Goal: Transaction & Acquisition: Book appointment/travel/reservation

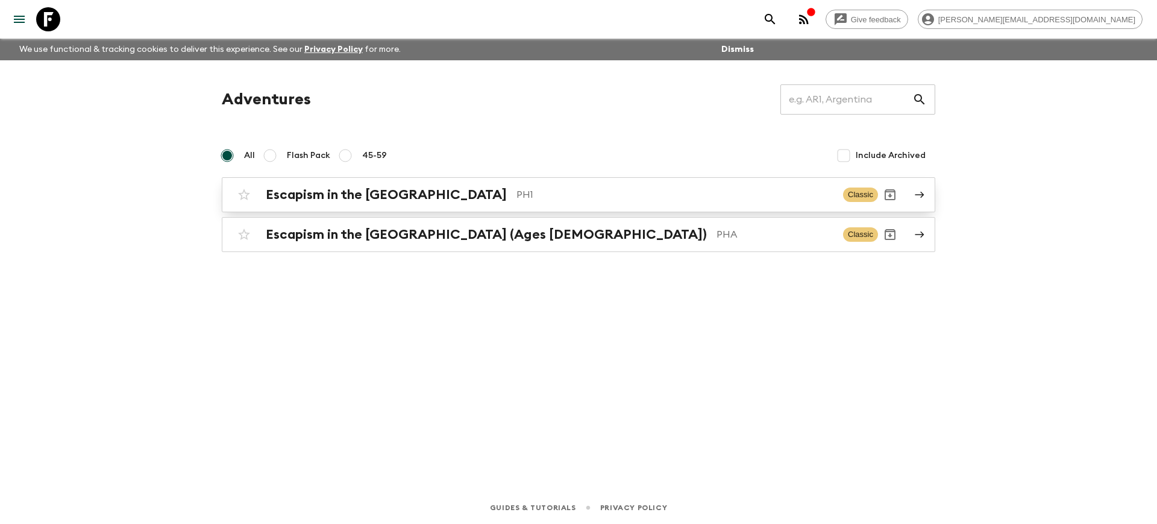
click at [359, 198] on h2 "Escapism in the [GEOGRAPHIC_DATA]" at bounding box center [386, 195] width 241 height 16
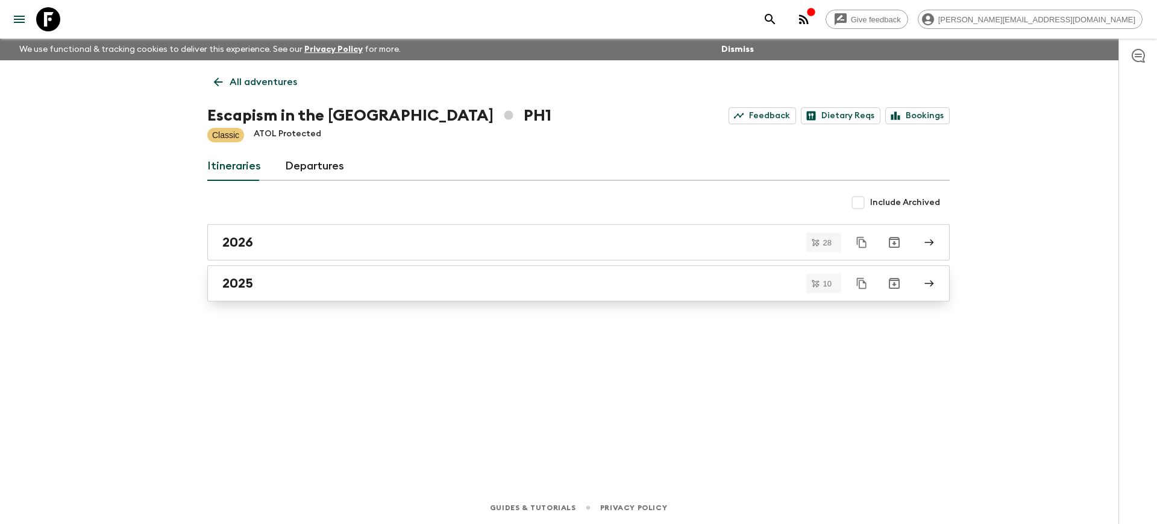
click at [302, 278] on div "2025" at bounding box center [566, 283] width 689 height 16
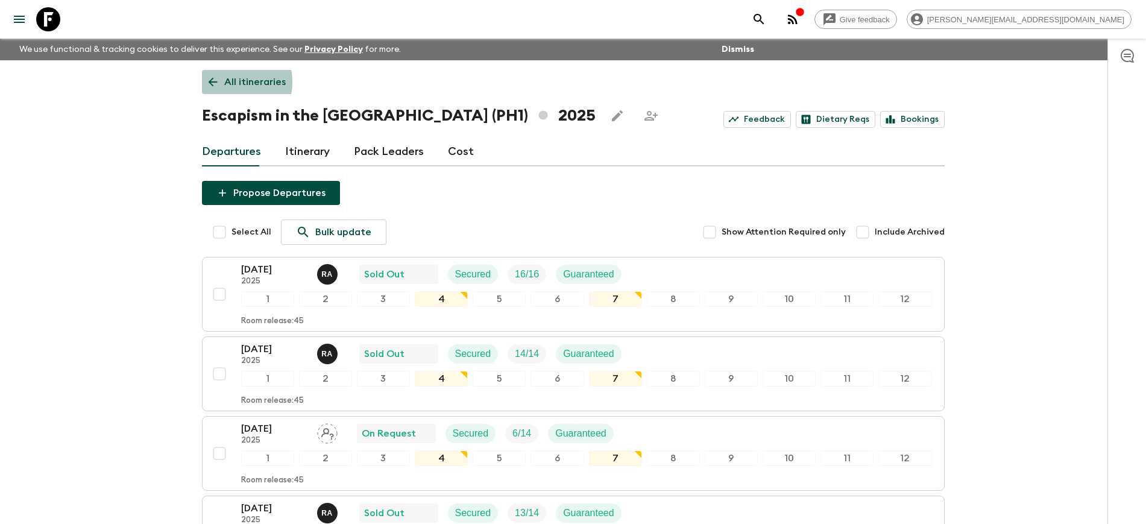
click at [222, 82] on link "All itineraries" at bounding box center [247, 82] width 90 height 24
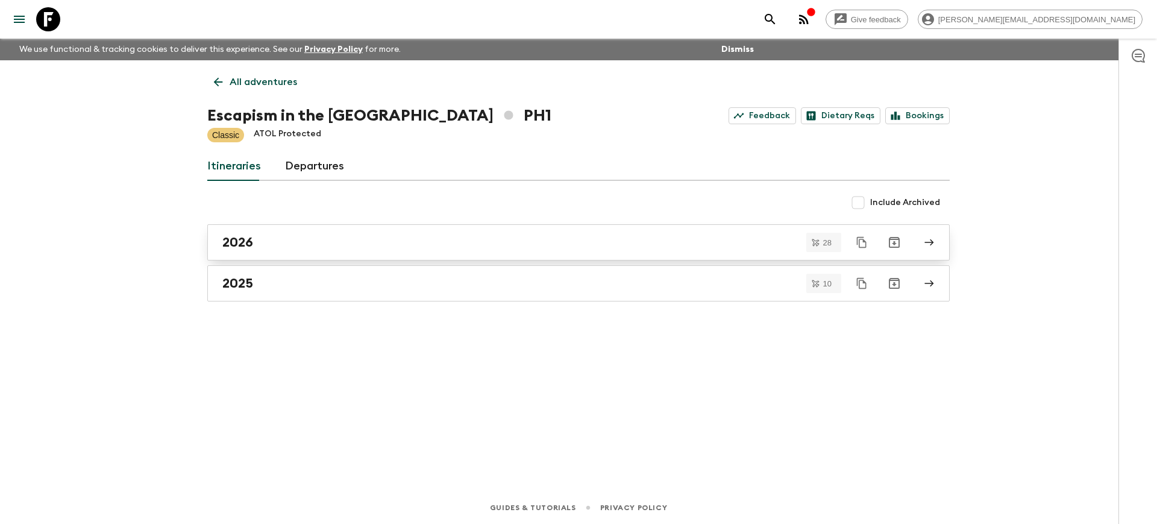
click at [298, 234] on div "2026" at bounding box center [566, 242] width 689 height 16
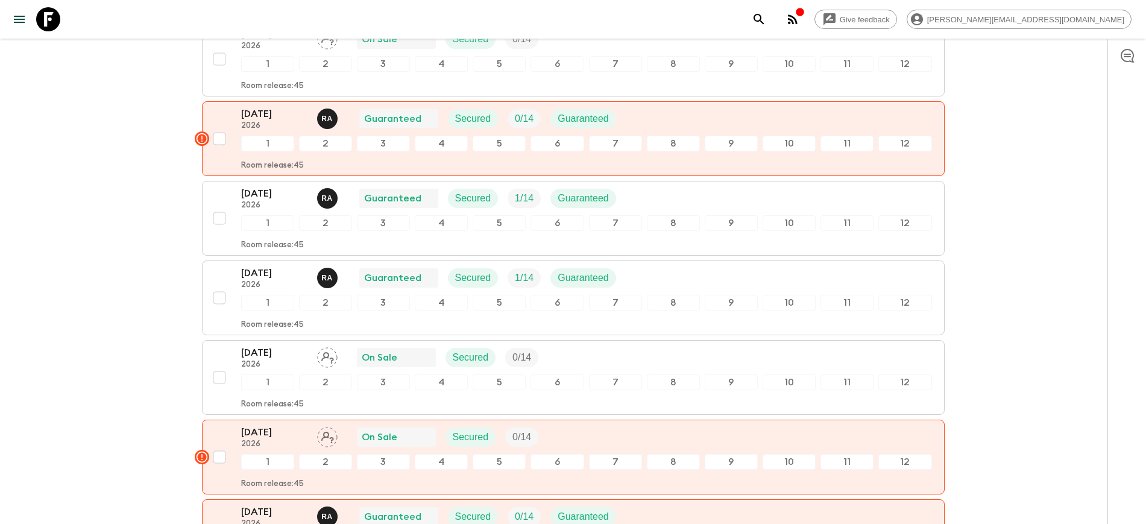
scroll to position [1281, 0]
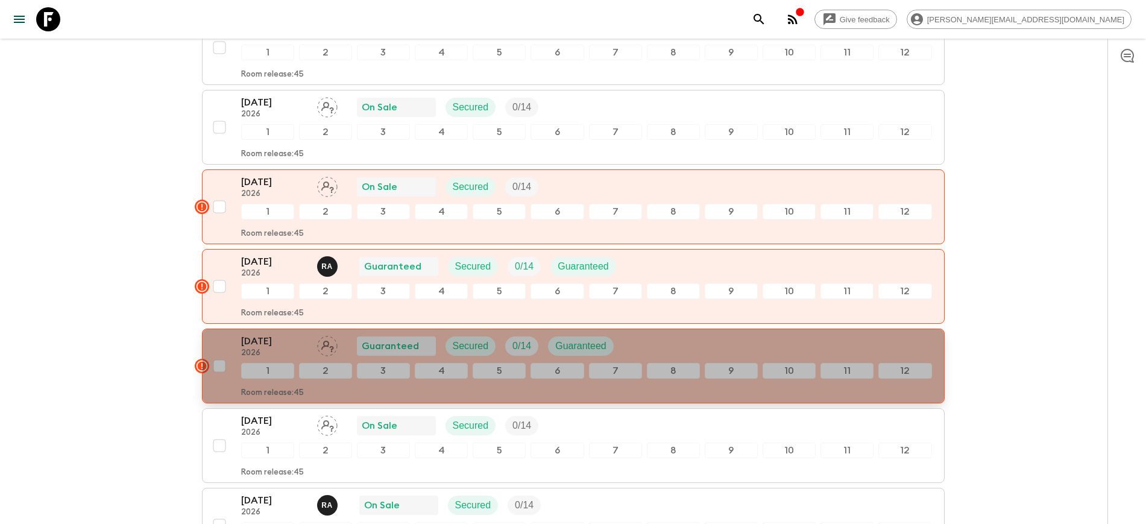
click at [204, 366] on rect "button" at bounding box center [202, 366] width 14 height 14
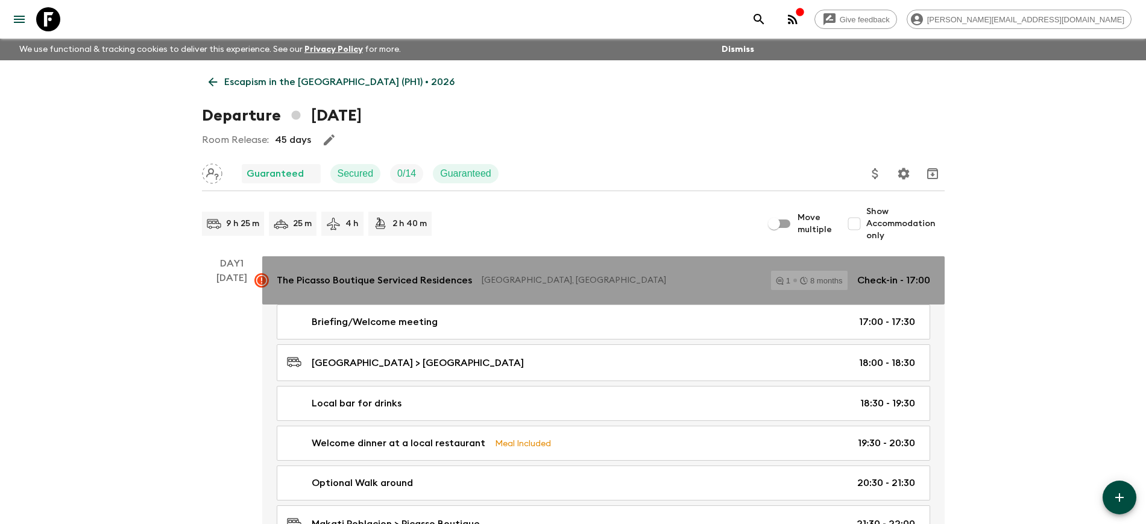
click at [263, 280] on rect at bounding box center [261, 280] width 14 height 14
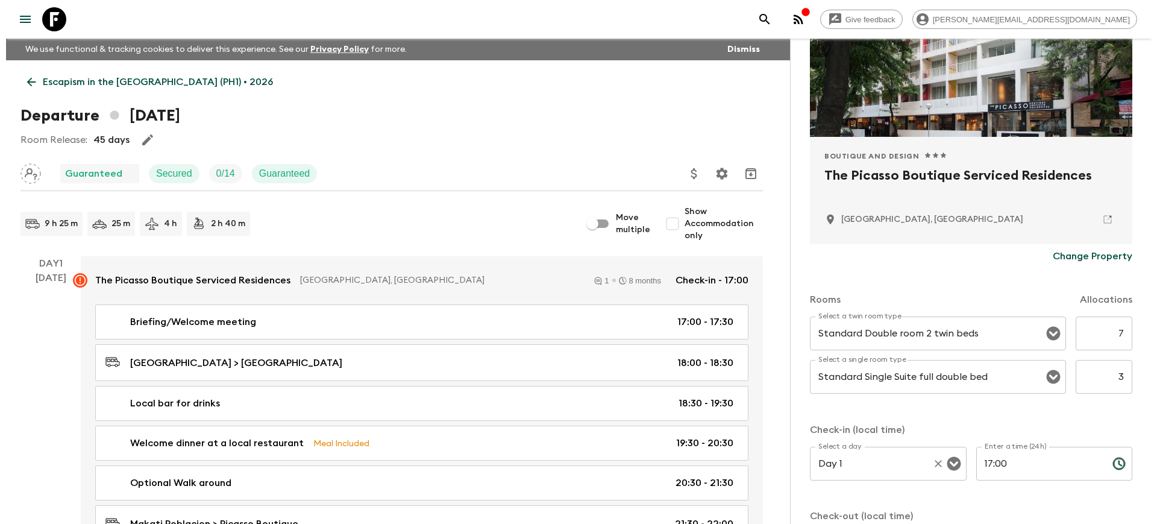
scroll to position [269, 0]
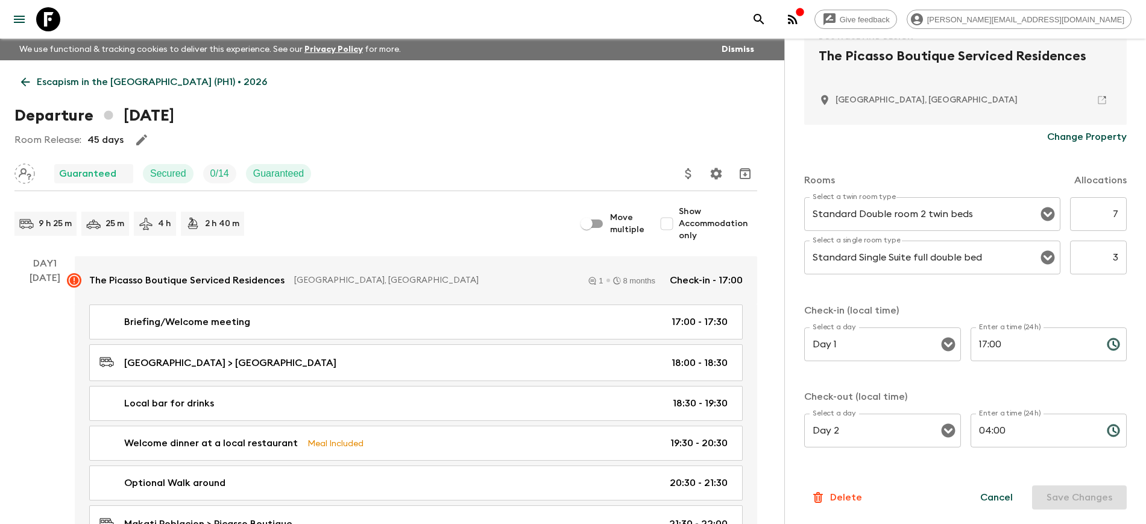
click at [992, 497] on button "Cancel" at bounding box center [995, 497] width 61 height 24
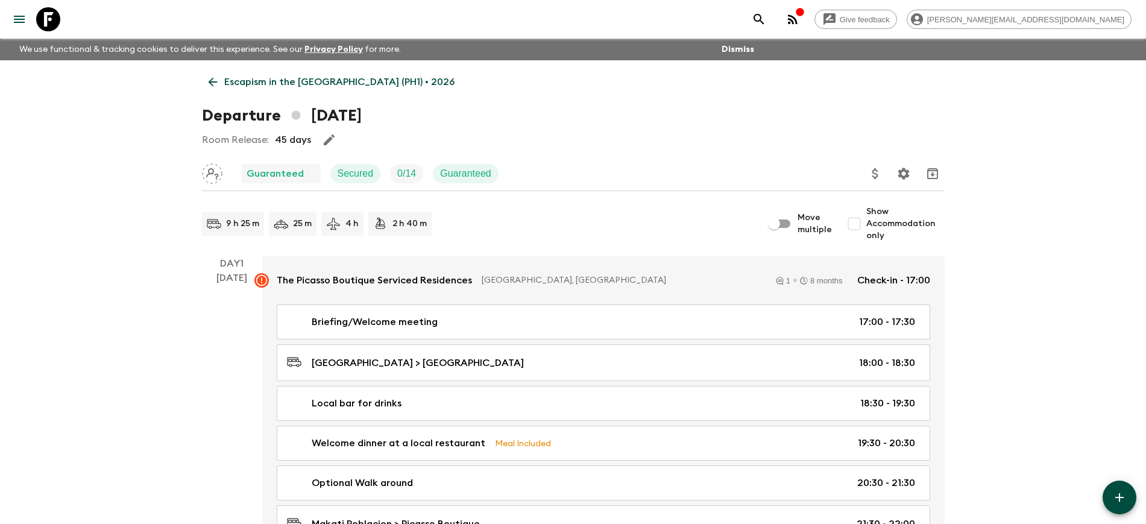
click at [797, 19] on icon "button" at bounding box center [793, 19] width 10 height 10
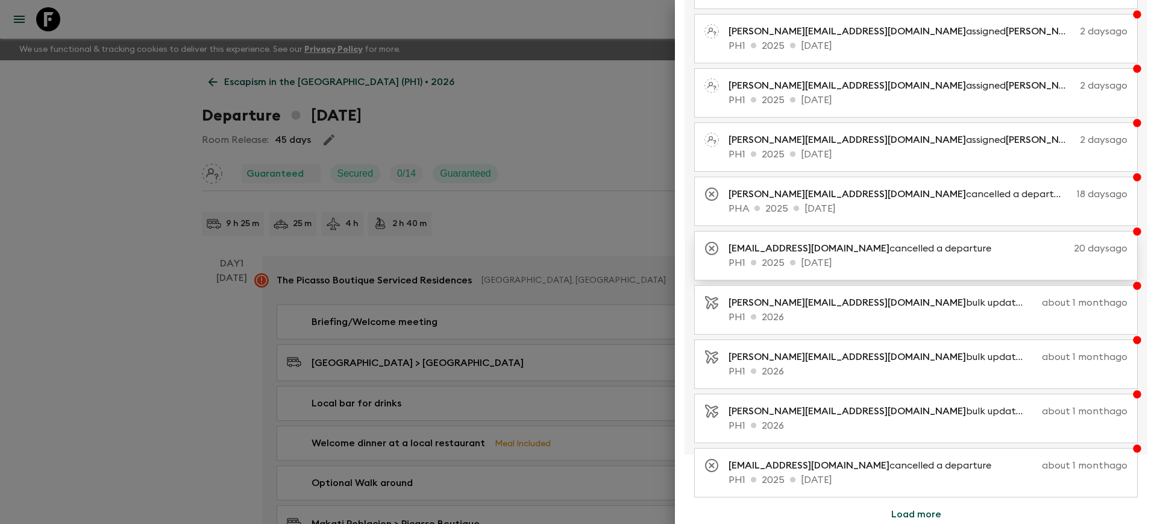
scroll to position [127, 0]
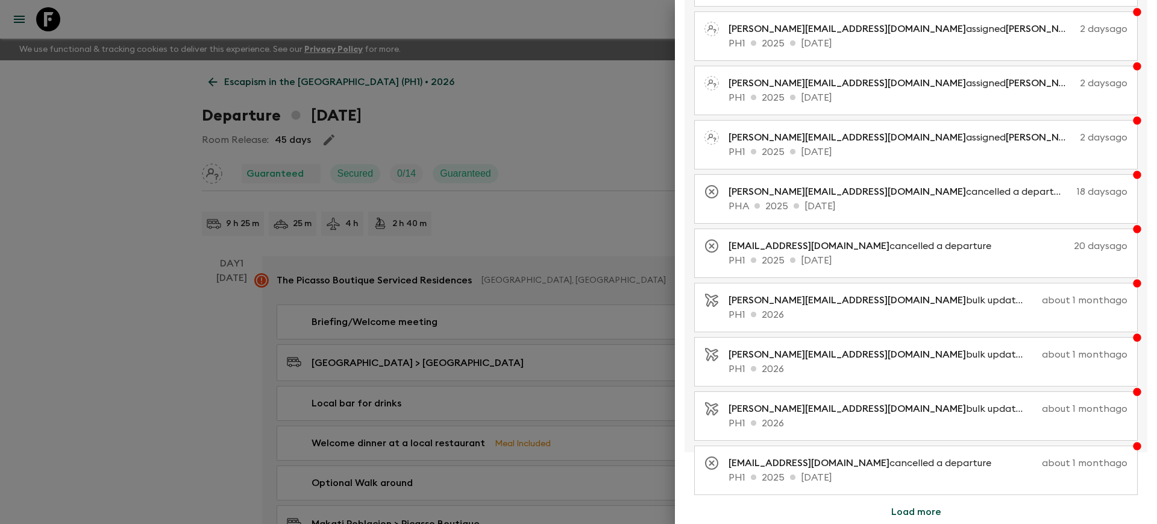
click at [923, 514] on button "Load more" at bounding box center [916, 512] width 79 height 24
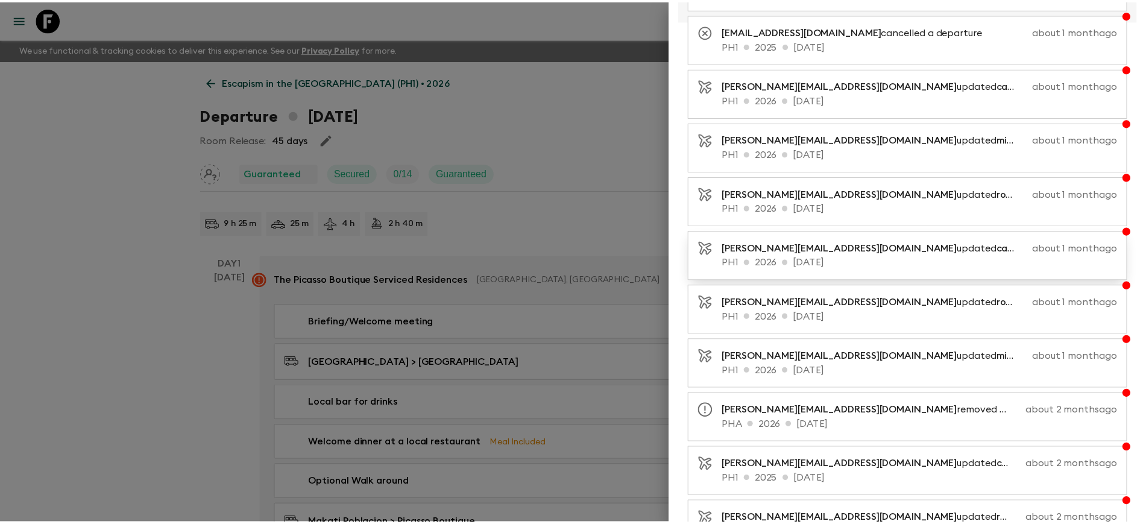
scroll to position [669, 0]
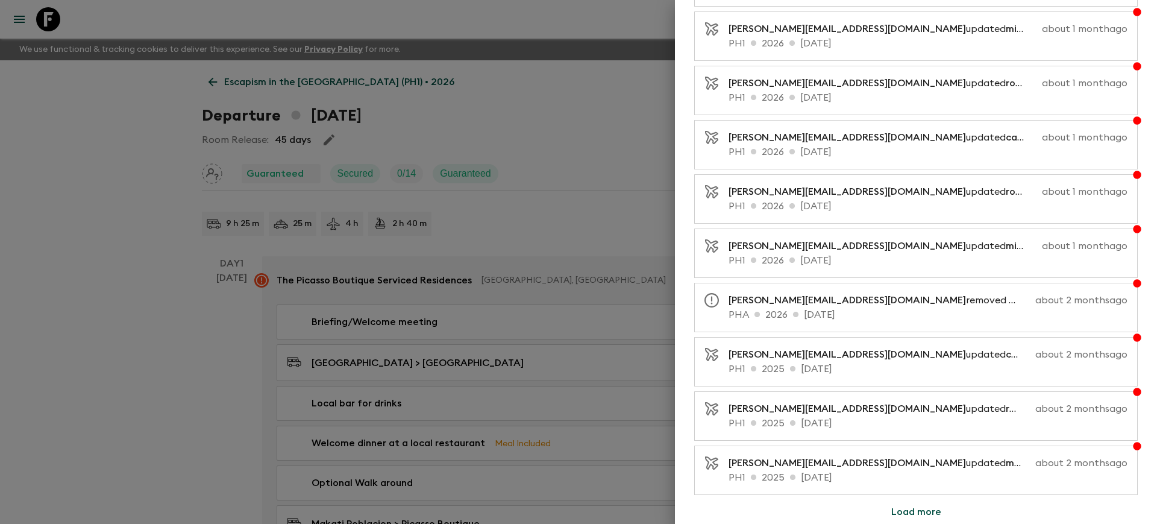
click at [71, 289] on div at bounding box center [578, 262] width 1157 height 524
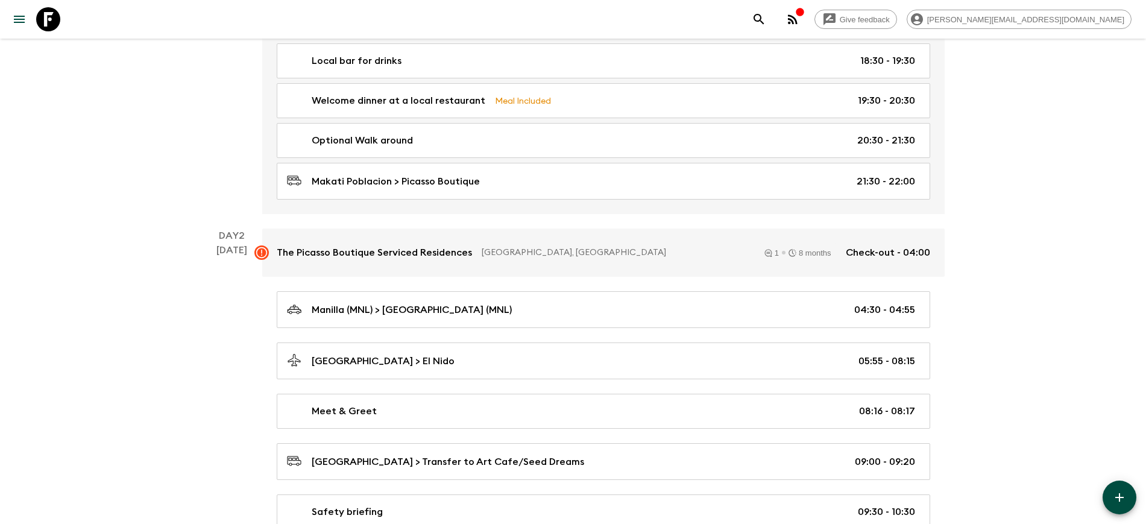
scroll to position [0, 0]
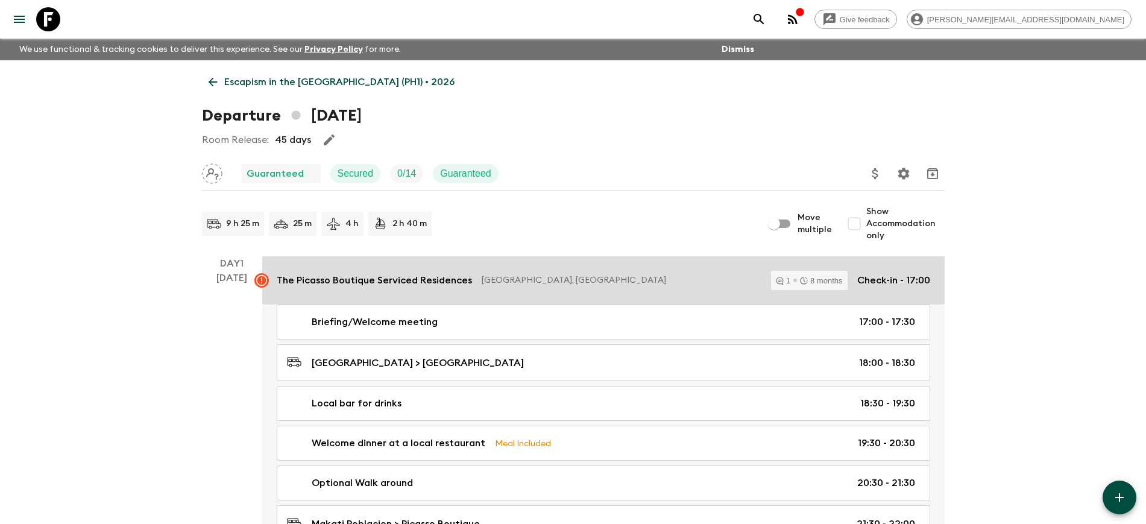
drag, startPoint x: 542, startPoint y: 279, endPoint x: 556, endPoint y: 275, distance: 13.9
click at [542, 279] on p "[GEOGRAPHIC_DATA], [GEOGRAPHIC_DATA]" at bounding box center [621, 280] width 280 height 12
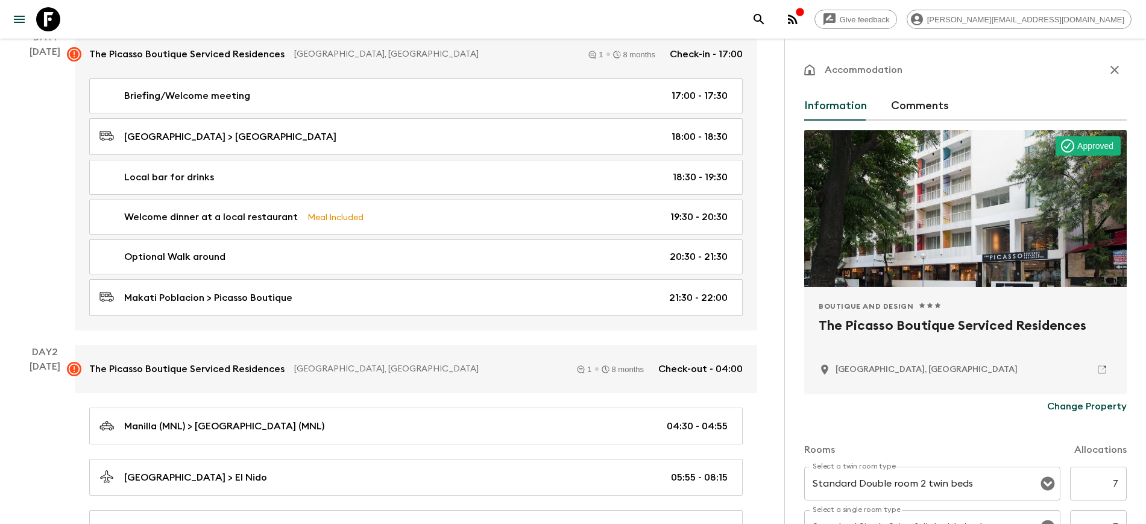
click at [926, 107] on button "Comments" at bounding box center [920, 106] width 58 height 29
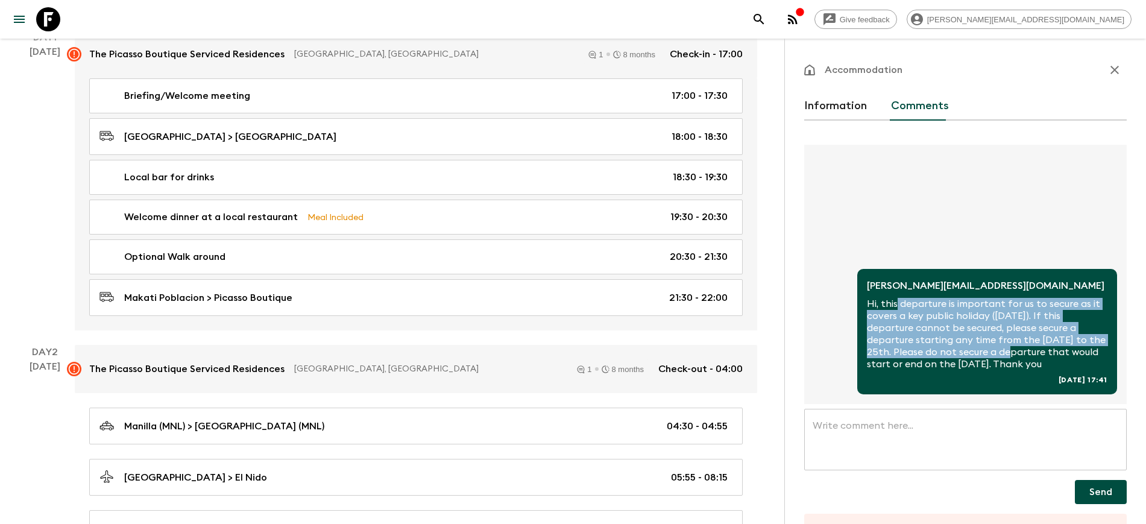
drag, startPoint x: 898, startPoint y: 294, endPoint x: 1007, endPoint y: 350, distance: 122.6
click at [1009, 348] on p "Hi, this departure is important for us to secure as it covers a key public holi…" at bounding box center [987, 334] width 240 height 72
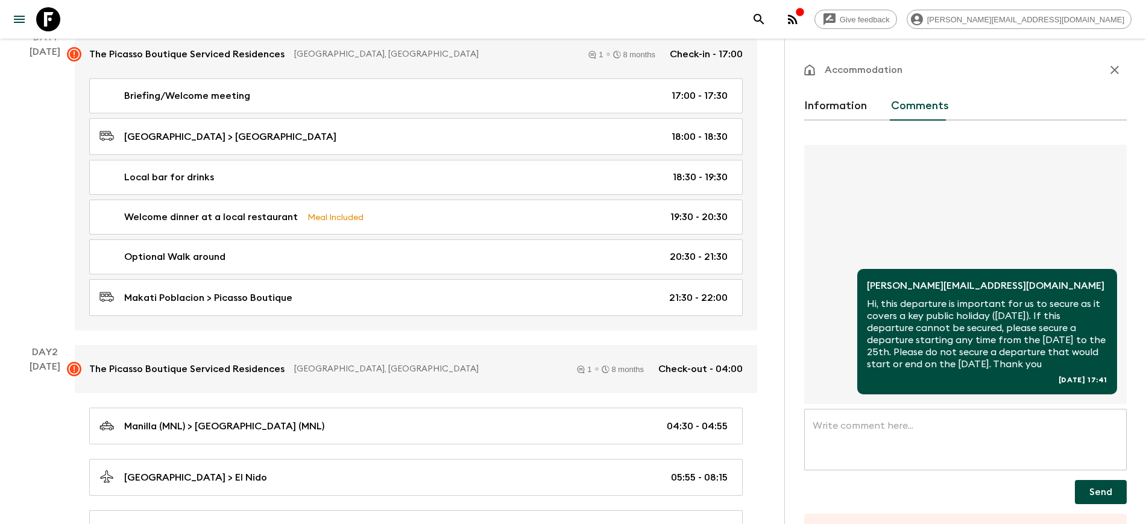
click at [977, 358] on p "Hi, this departure is important for us to secure as it covers a key public holi…" at bounding box center [987, 334] width 240 height 72
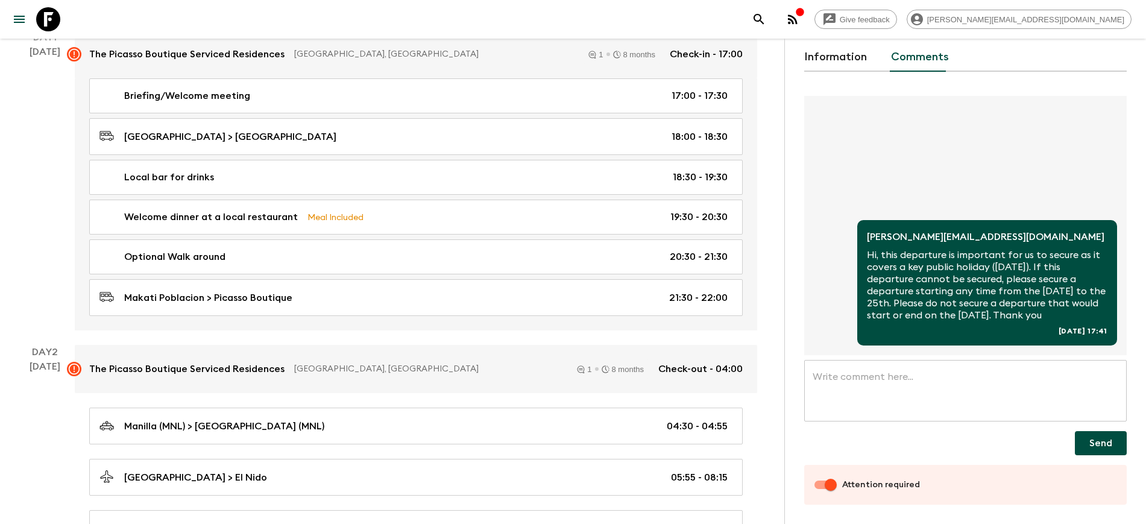
drag, startPoint x: 932, startPoint y: 245, endPoint x: 999, endPoint y: 308, distance: 92.1
click at [1064, 317] on p "Hi, this departure is important for us to secure as it covers a key public holi…" at bounding box center [987, 285] width 240 height 72
click at [999, 308] on p "Hi, this departure is important for us to secure as it covers a key public holi…" at bounding box center [987, 285] width 240 height 72
click at [929, 384] on textarea at bounding box center [965, 391] width 306 height 42
click at [864, 180] on div "[PERSON_NAME][EMAIL_ADDRESS][DOMAIN_NAME] Hi, this departure is important for u…" at bounding box center [965, 225] width 322 height 259
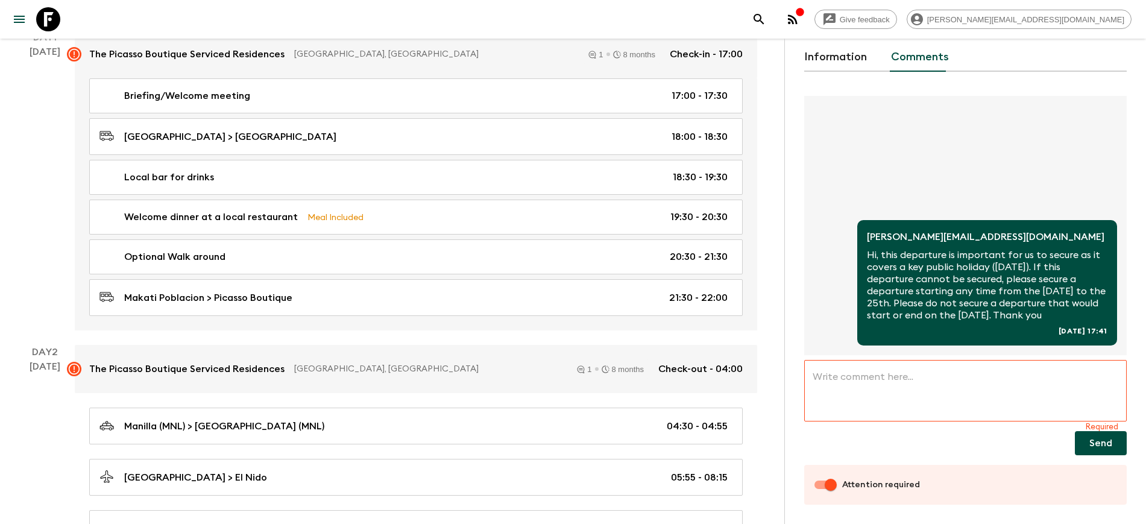
scroll to position [0, 0]
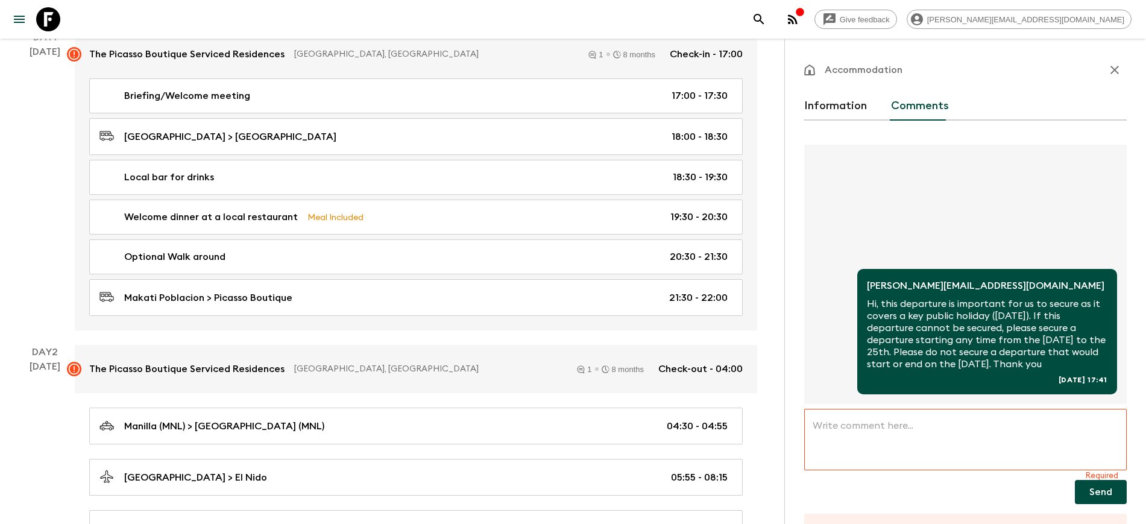
drag, startPoint x: 848, startPoint y: 93, endPoint x: 849, endPoint y: 108, distance: 14.5
click at [848, 93] on button "Information" at bounding box center [835, 106] width 63 height 29
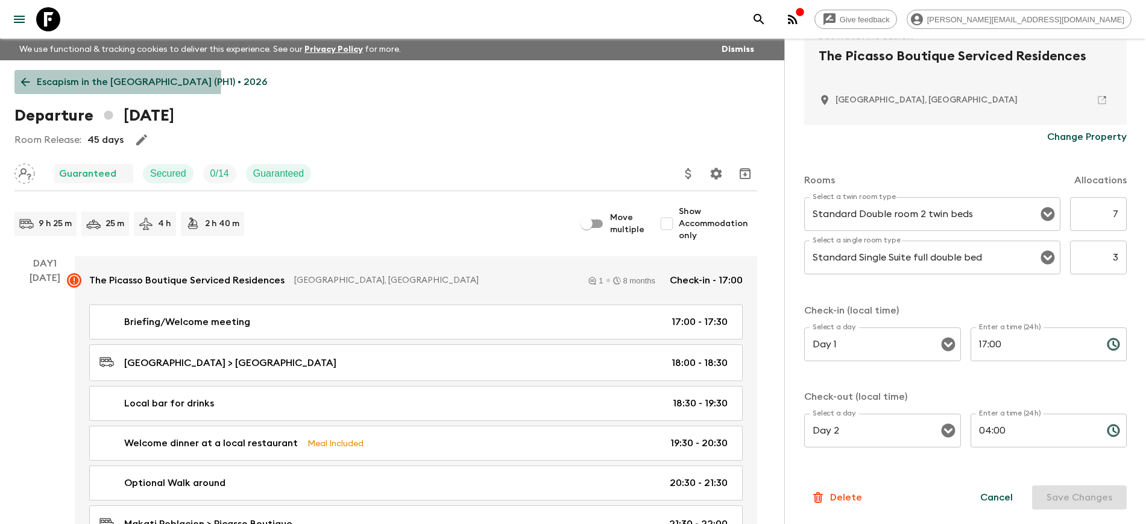
click at [26, 80] on icon at bounding box center [25, 81] width 13 height 13
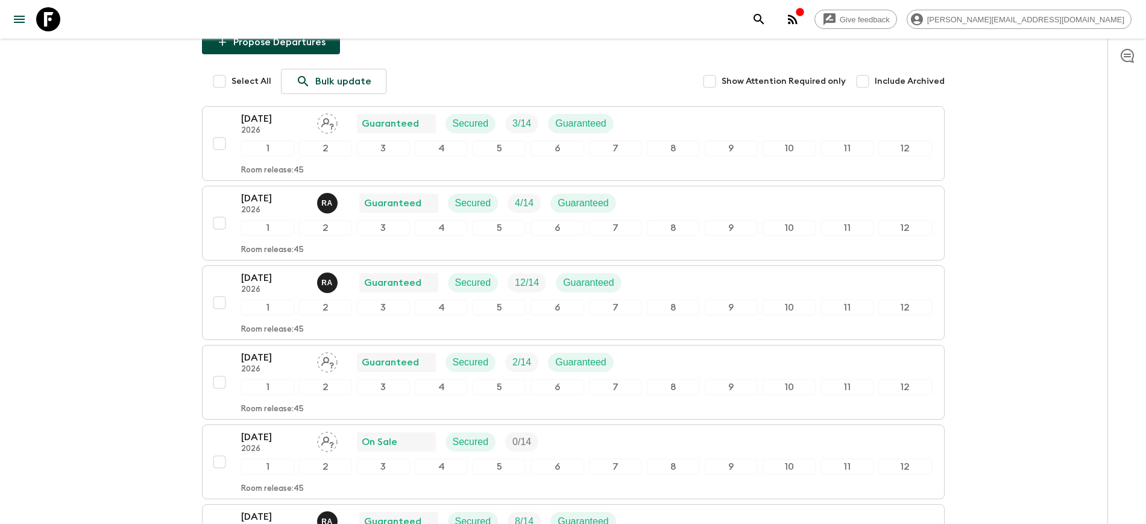
scroll to position [226, 0]
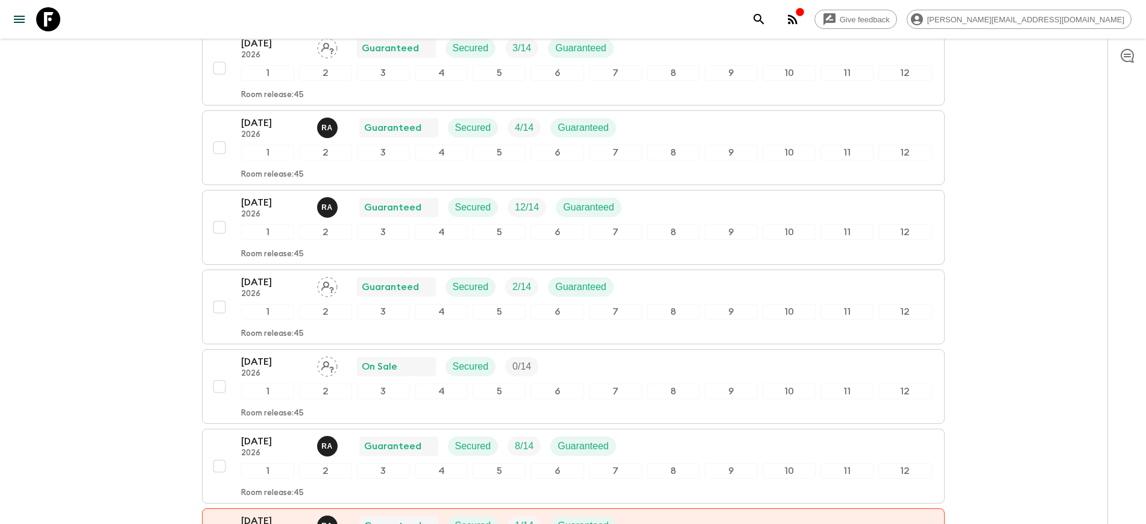
drag, startPoint x: 86, startPoint y: 272, endPoint x: 107, endPoint y: 290, distance: 28.2
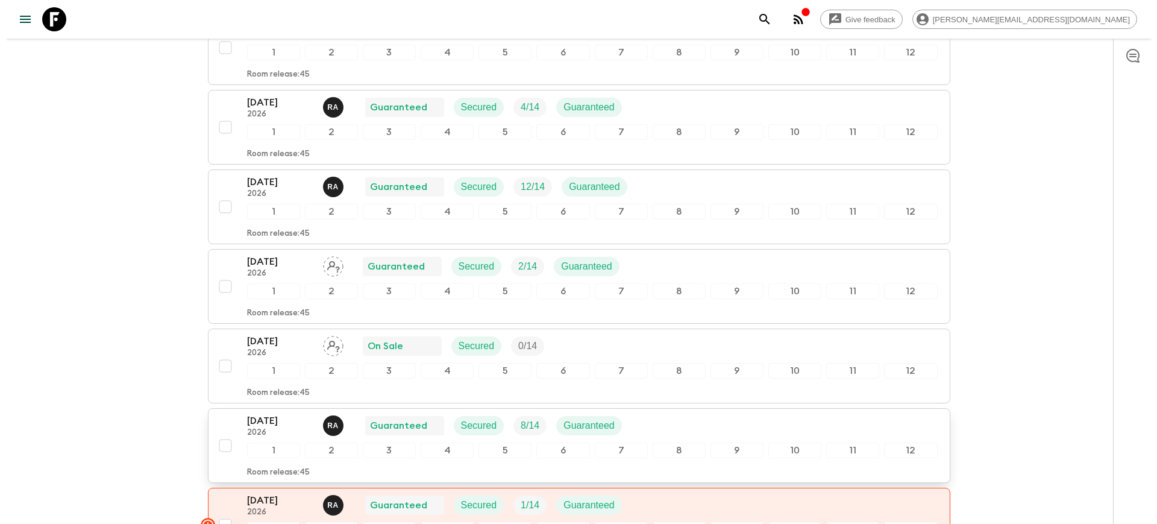
scroll to position [0, 0]
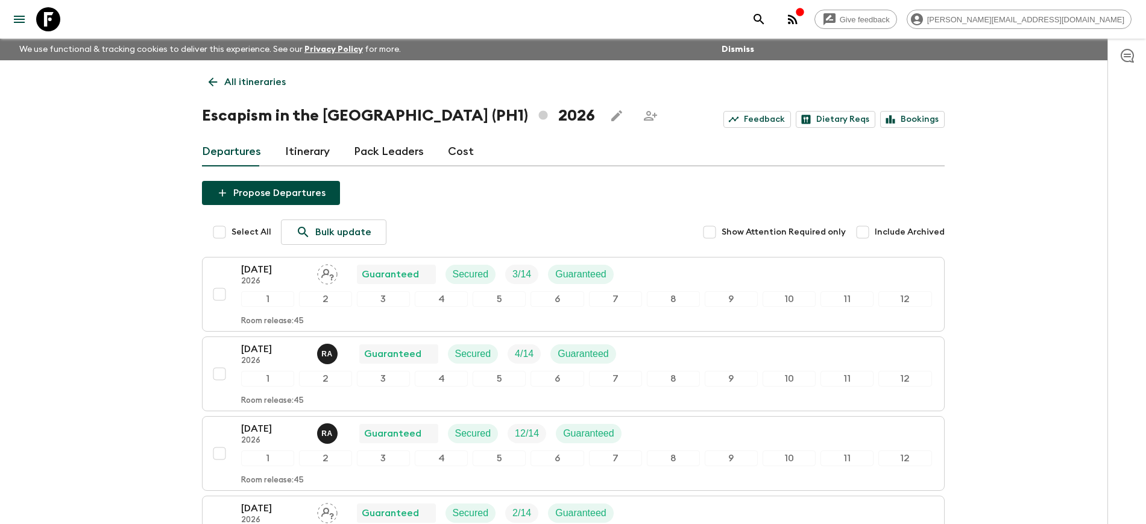
drag, startPoint x: 216, startPoint y: 78, endPoint x: 220, endPoint y: 84, distance: 6.9
click at [216, 78] on icon at bounding box center [212, 81] width 13 height 13
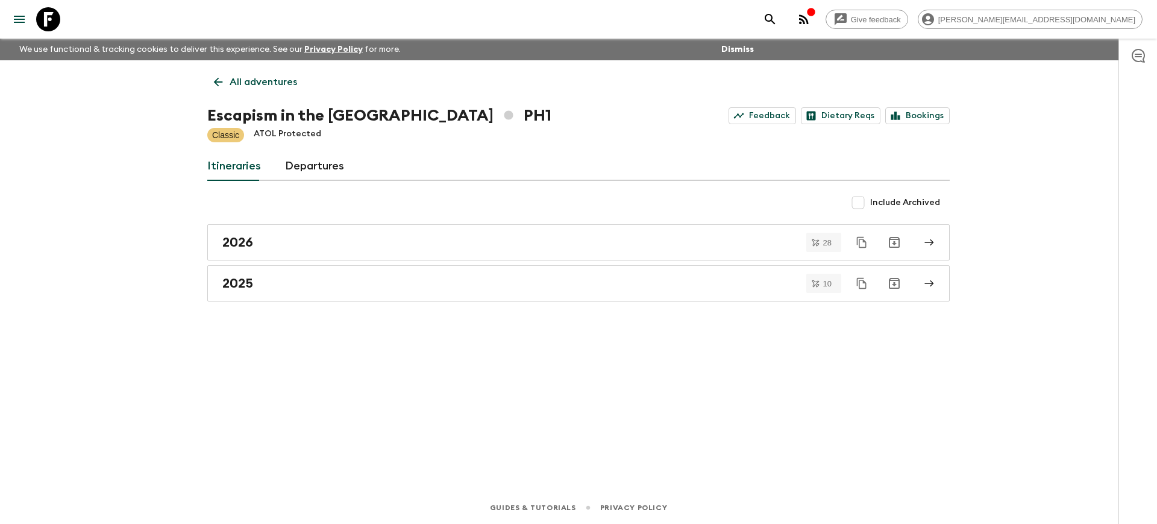
click at [213, 84] on icon at bounding box center [218, 81] width 13 height 13
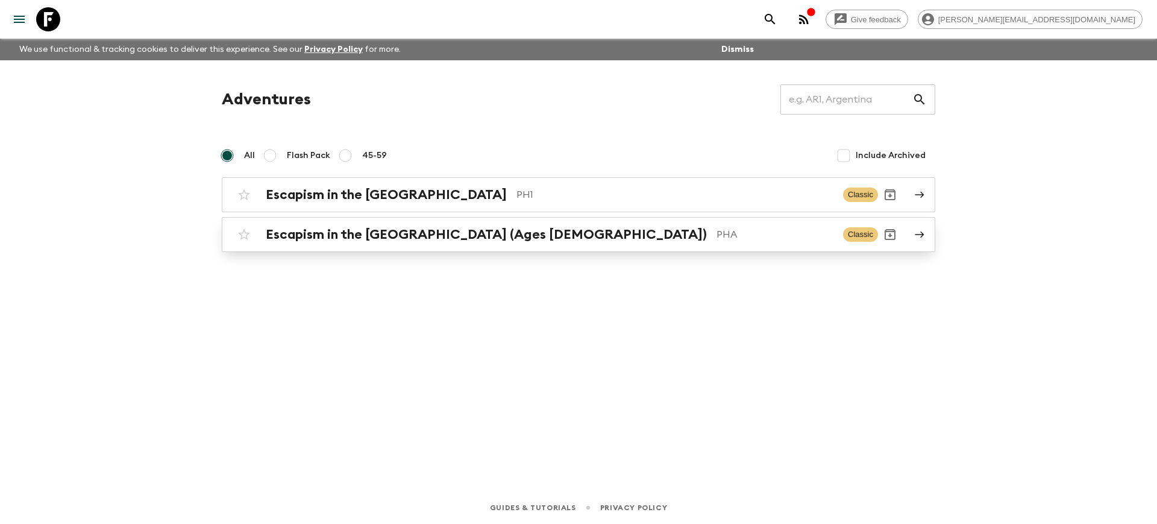
click at [398, 224] on div "Escapism in the [GEOGRAPHIC_DATA] (Ages [DEMOGRAPHIC_DATA]) PHA Classic" at bounding box center [555, 234] width 646 height 24
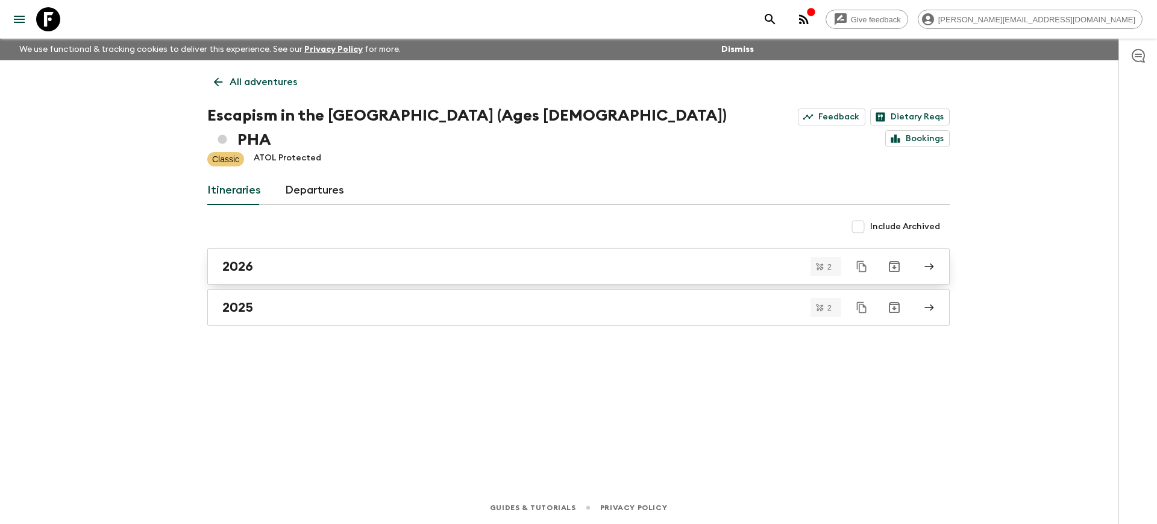
click at [409, 251] on link "2026" at bounding box center [578, 266] width 742 height 36
